Goal: Task Accomplishment & Management: Manage account settings

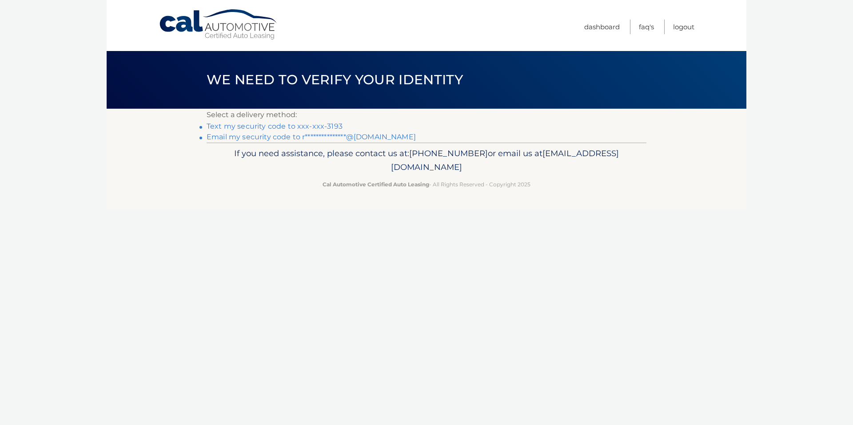
click at [291, 128] on link "Text my security code to xxx-xxx-3193" at bounding box center [274, 126] width 136 height 8
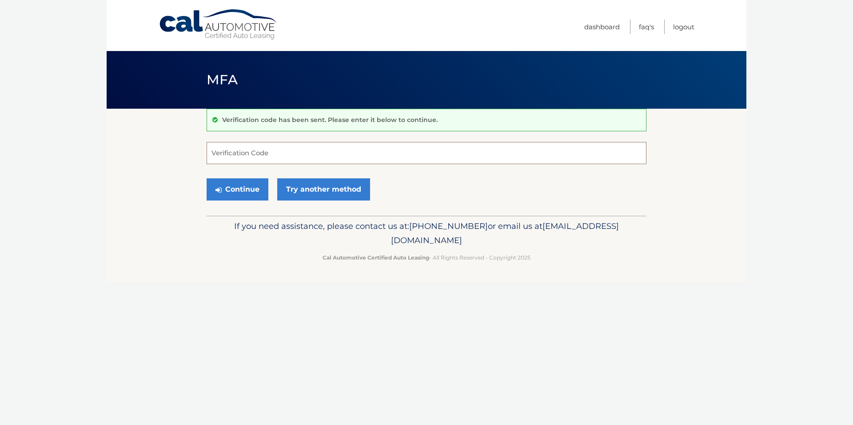
click at [270, 160] on input "Verification Code" at bounding box center [426, 153] width 440 height 22
type input "198134"
click at [206, 178] on button "Continue" at bounding box center [237, 189] width 62 height 22
click at [246, 193] on button "Continue" at bounding box center [237, 189] width 62 height 22
click at [228, 152] on input "Verification Code" at bounding box center [426, 153] width 440 height 22
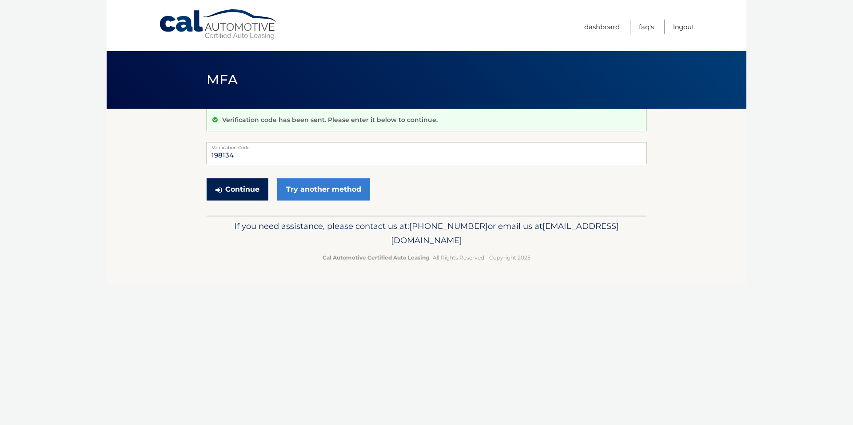
type input "198134"
click at [231, 189] on button "Continue" at bounding box center [237, 189] width 62 height 22
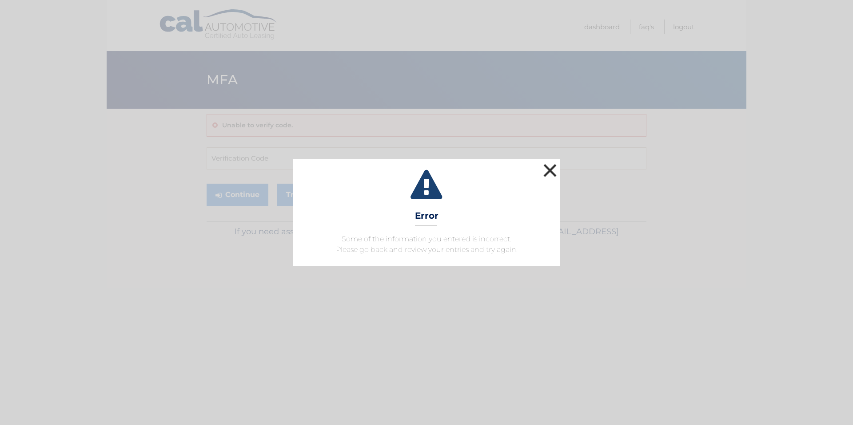
click at [552, 173] on button "×" at bounding box center [550, 171] width 18 height 18
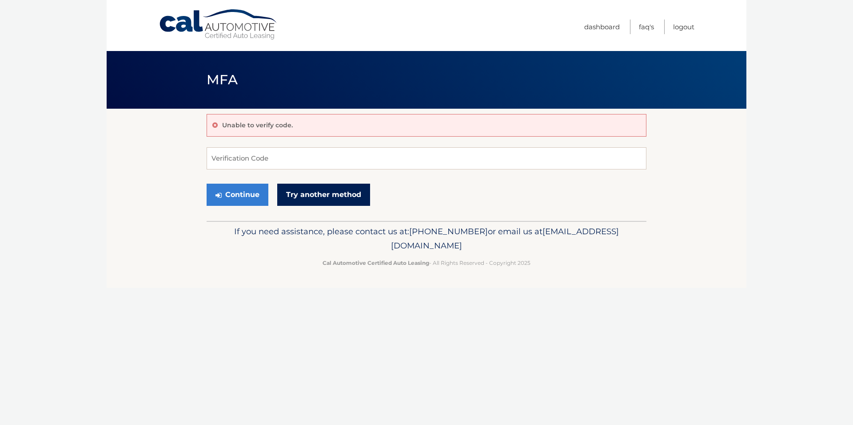
click at [320, 202] on link "Try another method" at bounding box center [323, 195] width 93 height 22
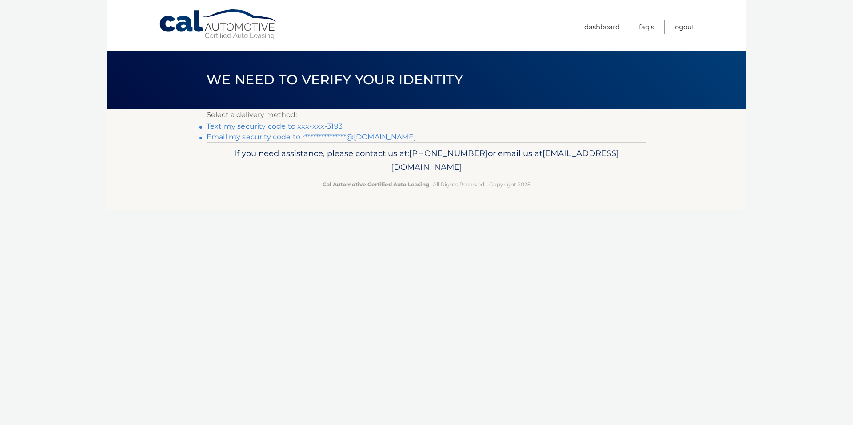
click at [268, 125] on link "Text my security code to xxx-xxx-3193" at bounding box center [274, 126] width 136 height 8
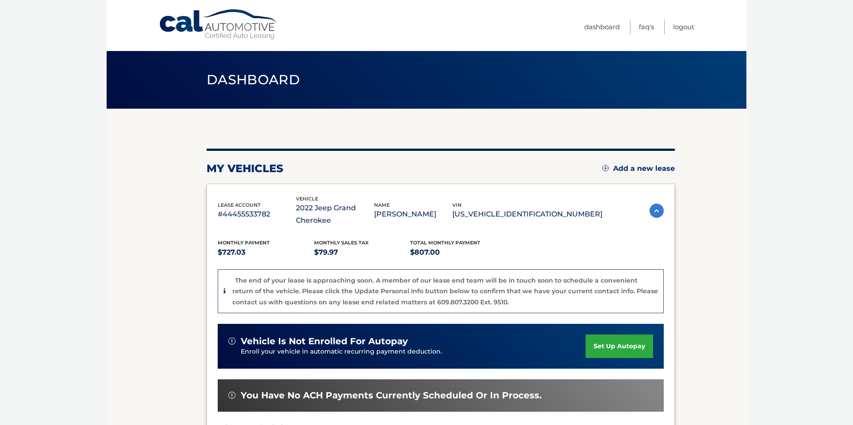
click at [544, 156] on div "my vehicles Add a new lease lease account #44455533782 vehicle 2022 Jeep Grand …" at bounding box center [440, 316] width 468 height 334
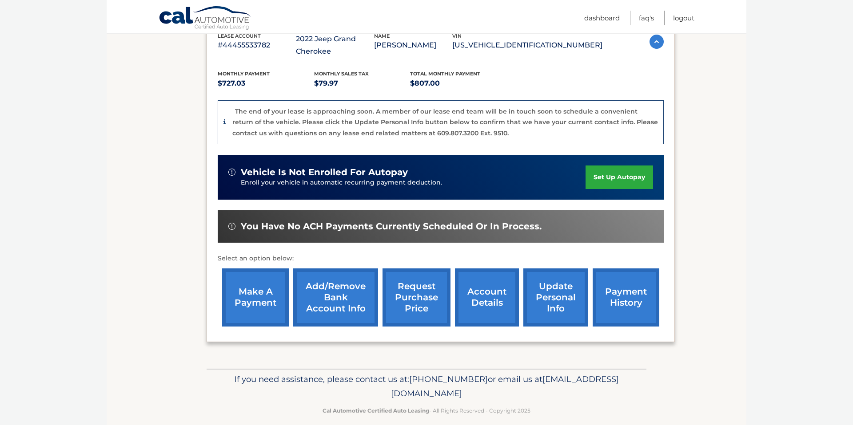
scroll to position [180, 0]
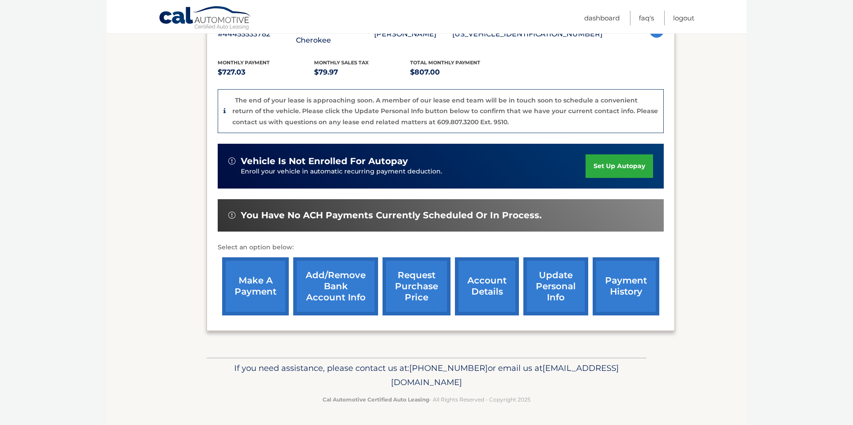
click at [417, 301] on link "request purchase price" at bounding box center [416, 287] width 68 height 58
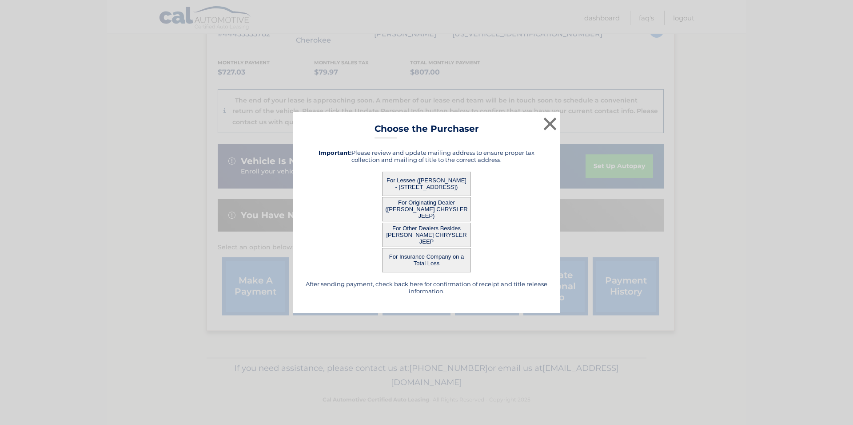
click at [428, 184] on button "For Lessee ([PERSON_NAME] - [STREET_ADDRESS])" at bounding box center [426, 184] width 89 height 24
click at [421, 181] on button "For Lessee ([PERSON_NAME] - [STREET_ADDRESS])" at bounding box center [426, 184] width 89 height 24
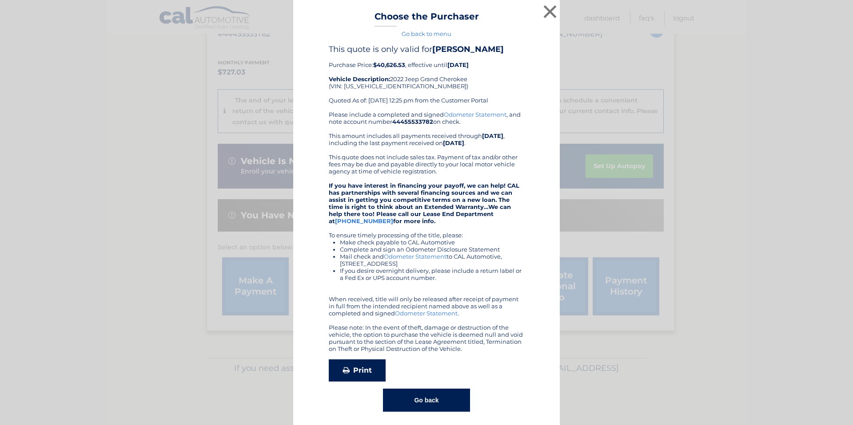
click at [341, 371] on link "Print" at bounding box center [357, 371] width 57 height 22
click at [548, 7] on button "×" at bounding box center [550, 12] width 18 height 18
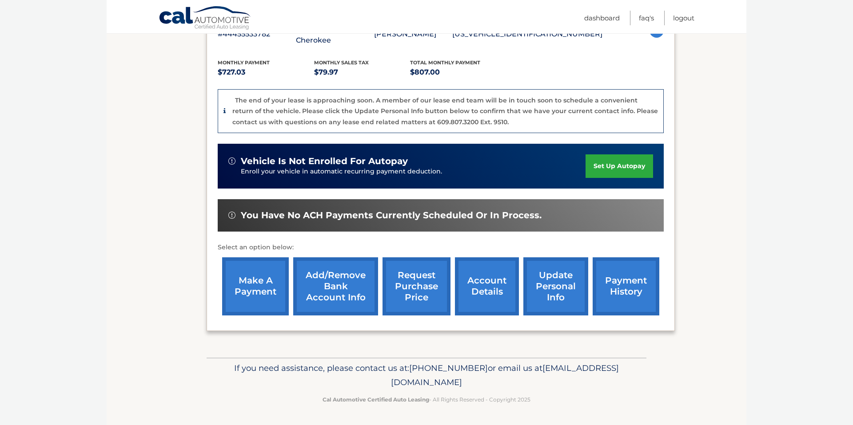
click at [421, 291] on link "request purchase price" at bounding box center [416, 287] width 68 height 58
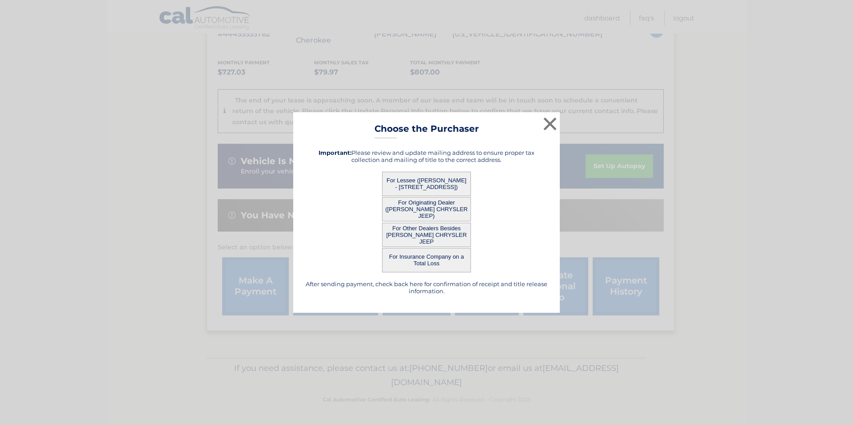
click at [422, 205] on button "For Originating Dealer ([PERSON_NAME] CHRYSLER JEEP)" at bounding box center [426, 209] width 89 height 24
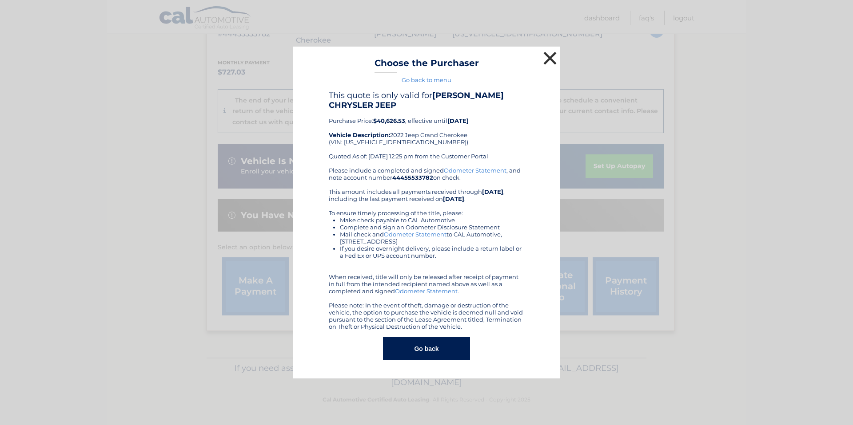
click at [550, 57] on button "×" at bounding box center [550, 58] width 18 height 18
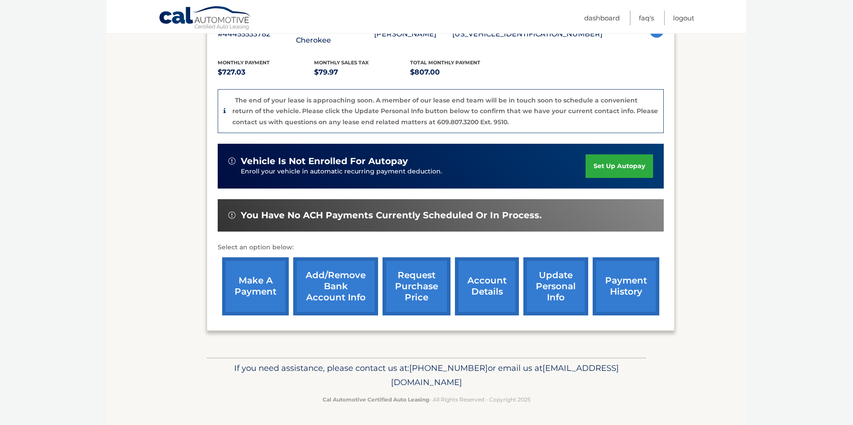
click at [416, 295] on link "request purchase price" at bounding box center [416, 287] width 68 height 58
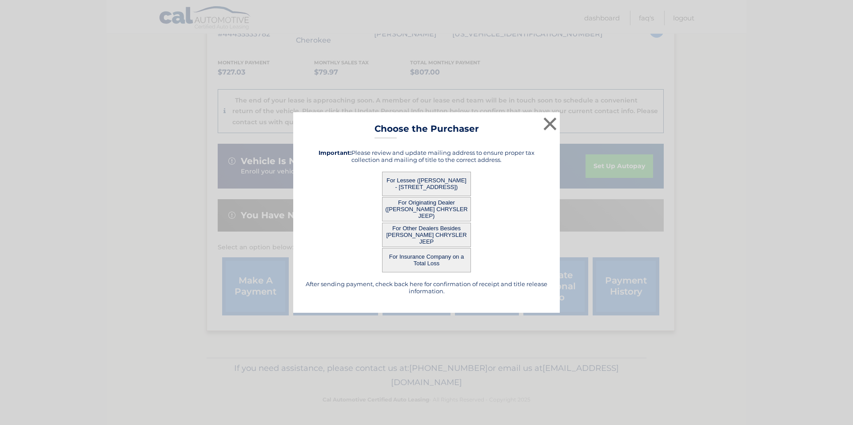
click at [424, 227] on button "For Other Dealers Besides [PERSON_NAME] CHRYSLER JEEP" at bounding box center [426, 235] width 89 height 24
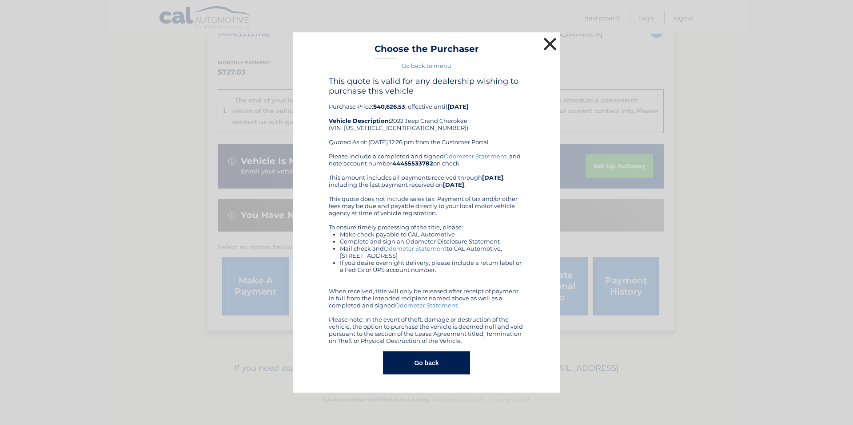
click at [550, 41] on button "×" at bounding box center [550, 44] width 18 height 18
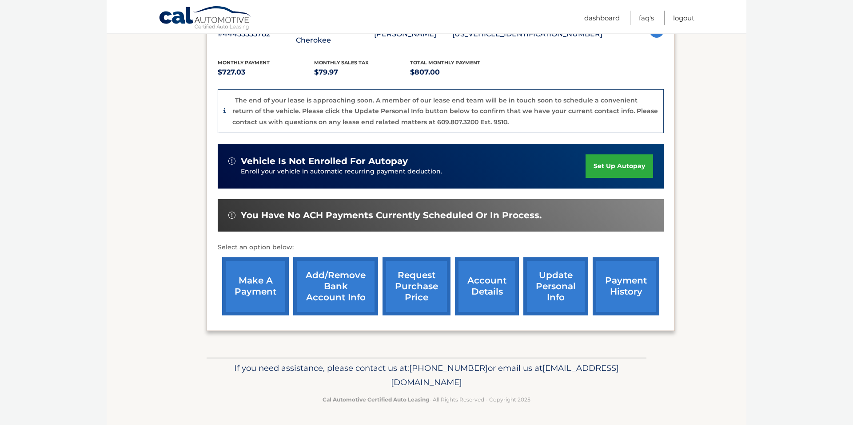
click at [243, 282] on link "make a payment" at bounding box center [255, 287] width 67 height 58
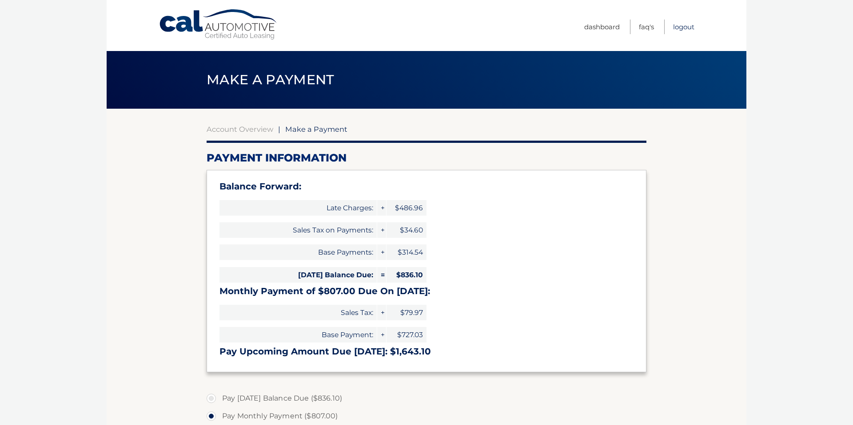
click at [684, 29] on link "Logout" at bounding box center [683, 27] width 21 height 15
